Goal: Task Accomplishment & Management: Manage account settings

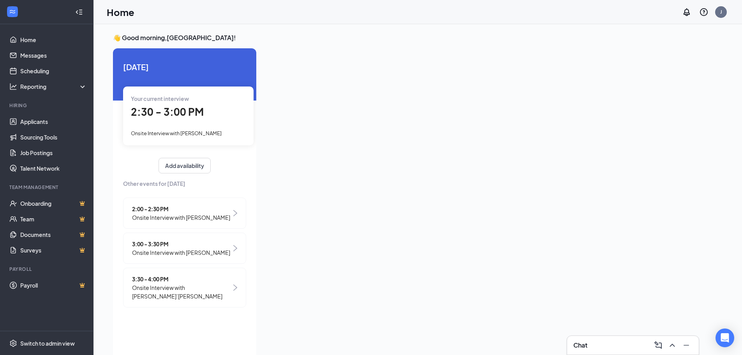
click at [181, 120] on div "2:30 - 3:00 PM" at bounding box center [188, 112] width 115 height 16
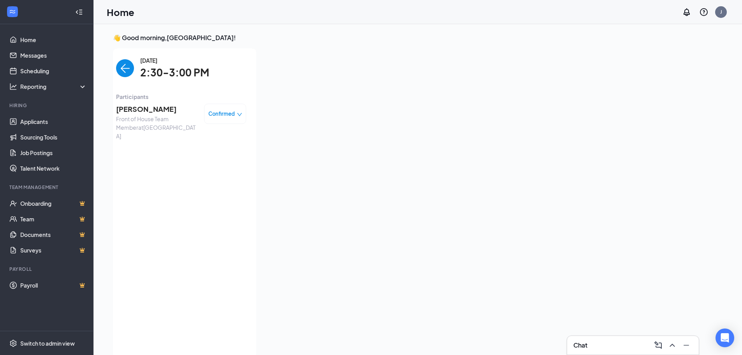
scroll to position [3, 0]
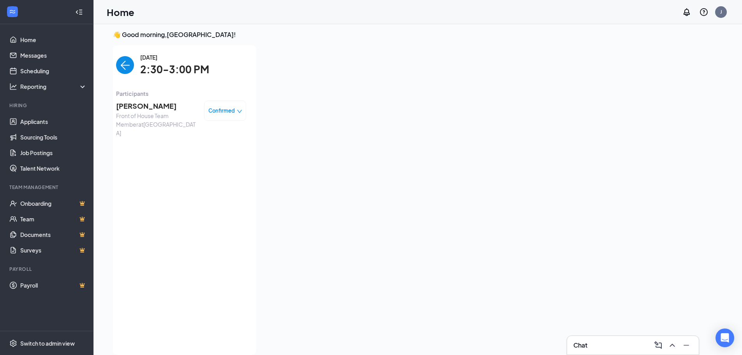
click at [150, 106] on span "[PERSON_NAME]" at bounding box center [157, 106] width 82 height 11
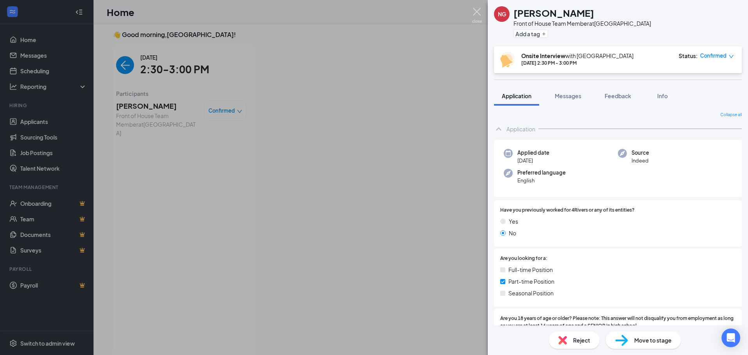
click at [478, 9] on img at bounding box center [477, 15] width 10 height 15
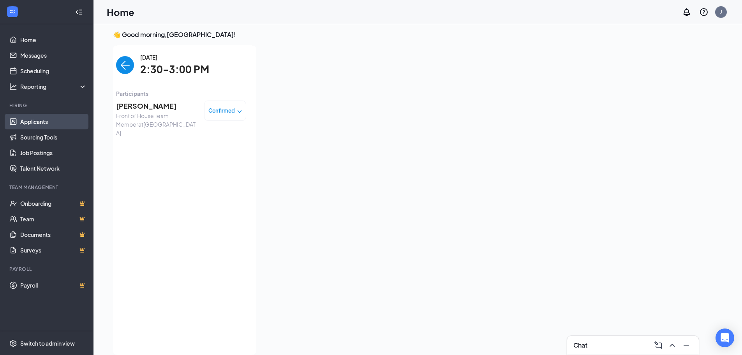
click at [26, 127] on link "Applicants" at bounding box center [53, 122] width 67 height 16
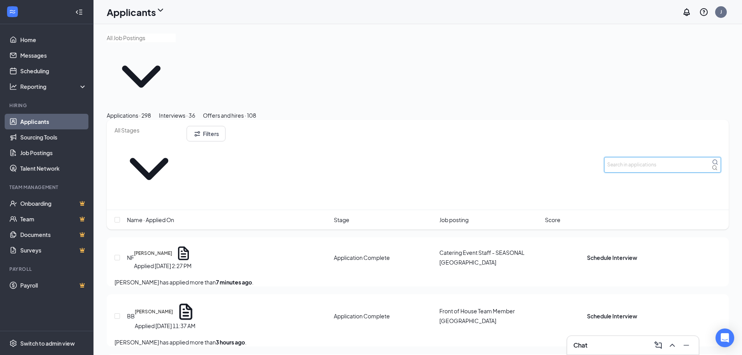
click at [657, 157] on input "text" at bounding box center [662, 165] width 117 height 16
click at [195, 111] on div "Interviews · 36" at bounding box center [177, 115] width 36 height 9
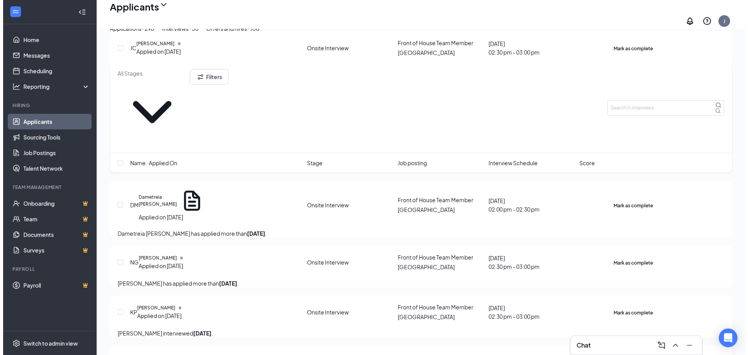
scroll to position [506, 0]
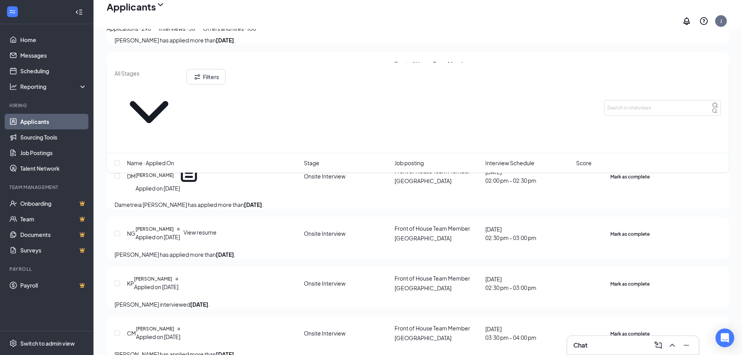
click at [180, 231] on icon "Document" at bounding box center [178, 229] width 3 height 3
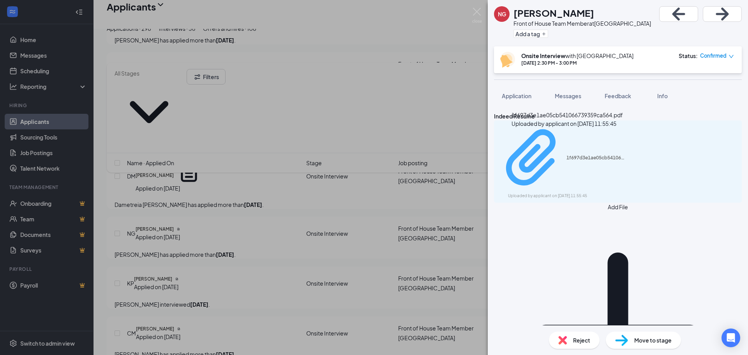
click at [625, 193] on div "Uploaded by applicant on [DATE] 11:55:45" at bounding box center [566, 196] width 117 height 6
